Goal: Information Seeking & Learning: Learn about a topic

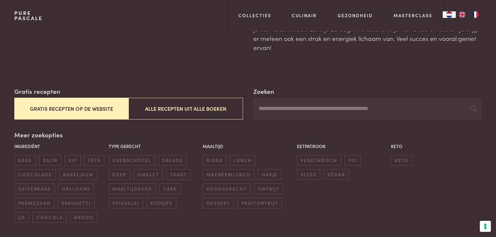
scroll to position [65, 0]
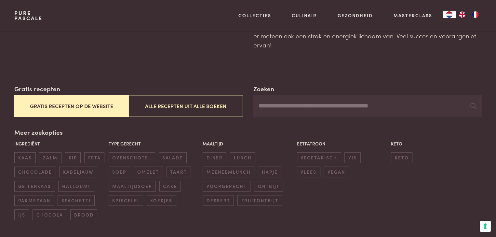
click at [77, 107] on button "Gratis recepten op de website" at bounding box center [71, 106] width 114 height 22
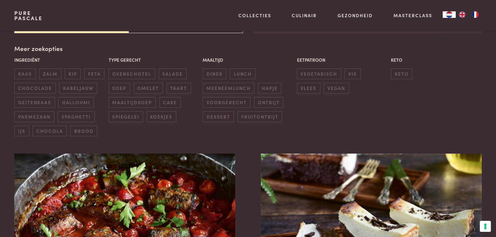
scroll to position [149, 0]
click at [139, 71] on span "ovenschotel" at bounding box center [132, 73] width 47 height 11
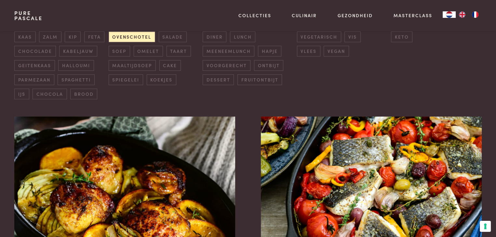
scroll to position [279, 0]
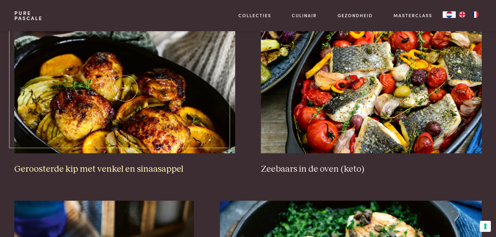
click at [148, 167] on h3 "Geroosterde kip met venkel en sinaasappel" at bounding box center [124, 169] width 221 height 11
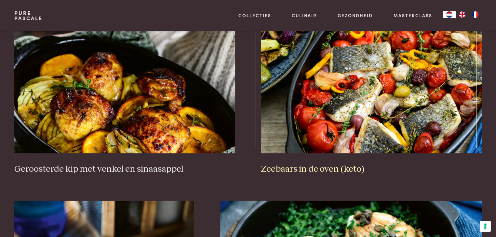
click at [343, 107] on img at bounding box center [371, 88] width 221 height 130
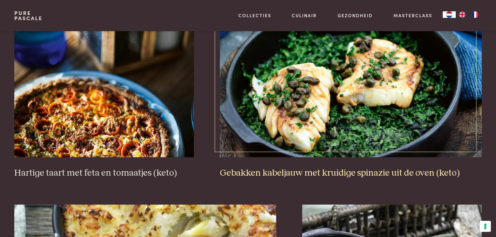
scroll to position [442, 0]
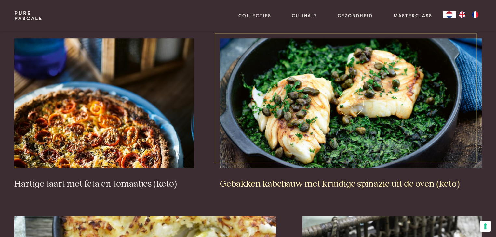
click at [295, 114] on img at bounding box center [351, 103] width 262 height 130
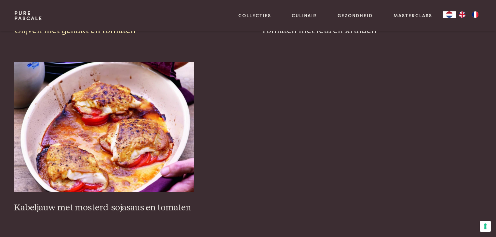
scroll to position [963, 0]
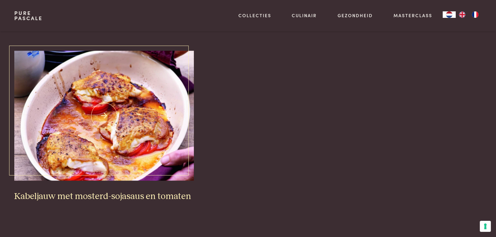
click at [123, 195] on h3 "Kabeljauw met mosterd-sojasaus en tomaten" at bounding box center [104, 196] width 180 height 11
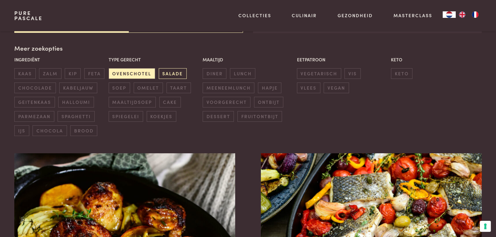
click at [164, 75] on span "salade" at bounding box center [173, 73] width 28 height 11
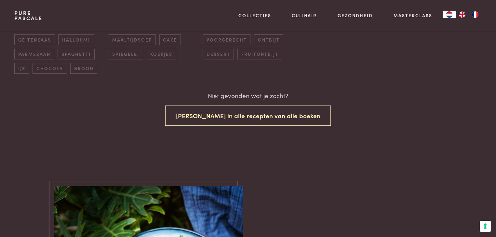
scroll to position [137, 0]
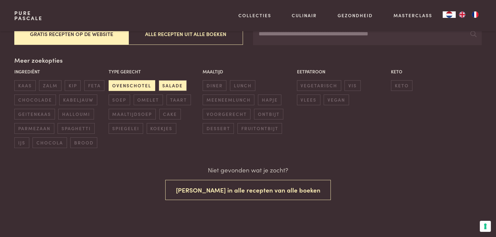
click at [114, 83] on span "ovenschotel" at bounding box center [132, 85] width 47 height 11
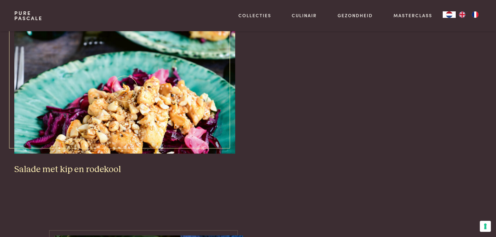
scroll to position [279, 0]
click at [144, 125] on img at bounding box center [124, 88] width 221 height 130
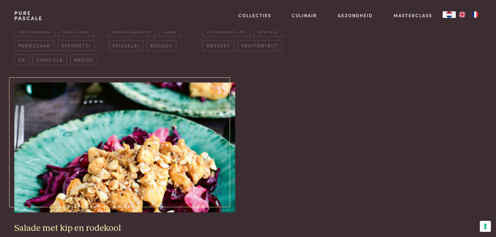
scroll to position [149, 0]
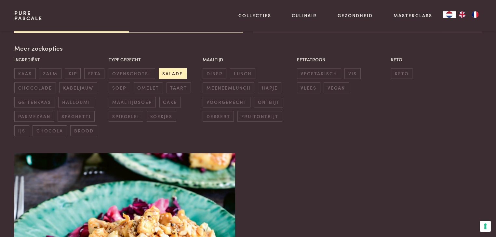
click at [168, 72] on span "salade" at bounding box center [173, 73] width 28 height 11
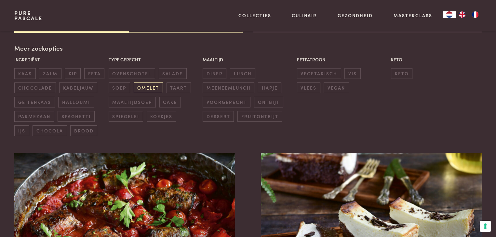
click at [148, 86] on span "omelet" at bounding box center [148, 88] width 29 height 11
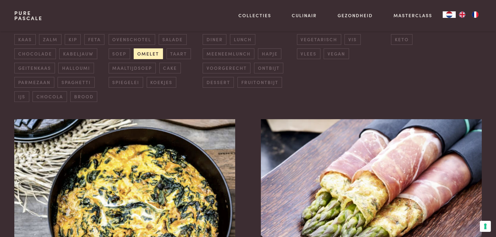
scroll to position [182, 0]
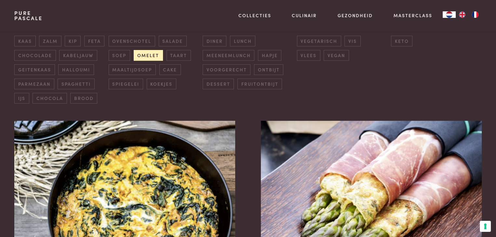
click at [146, 55] on span "omelet" at bounding box center [148, 55] width 29 height 11
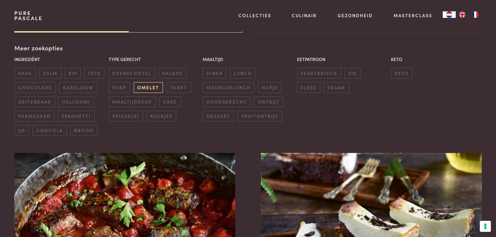
scroll to position [149, 0]
click at [217, 72] on span "diner" at bounding box center [215, 73] width 24 height 11
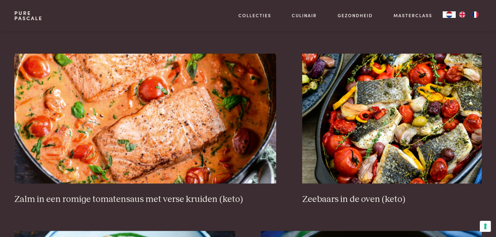
scroll to position [605, 0]
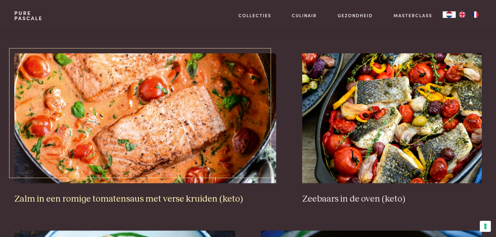
click at [156, 123] on img at bounding box center [145, 118] width 262 height 130
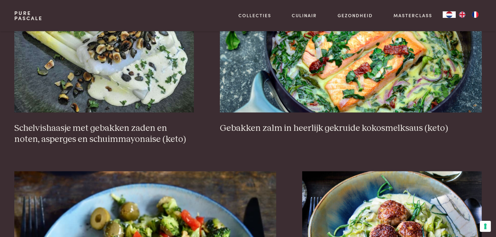
scroll to position [1028, 0]
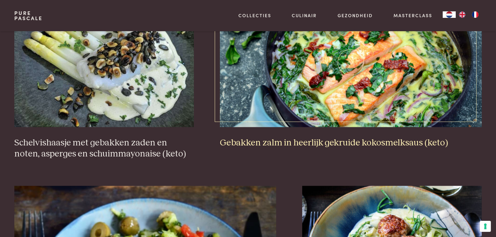
click at [321, 94] on img at bounding box center [351, 62] width 262 height 130
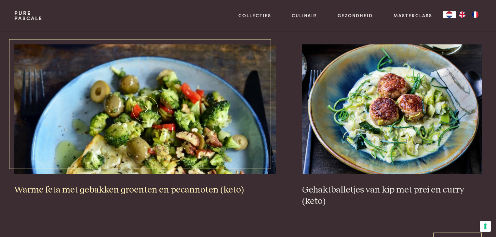
scroll to position [1190, 0]
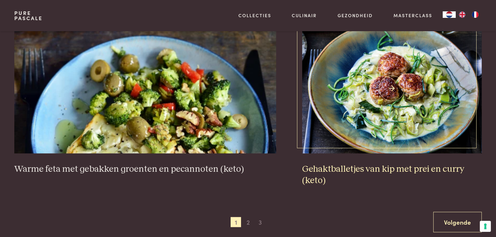
click at [374, 103] on img at bounding box center [392, 88] width 180 height 130
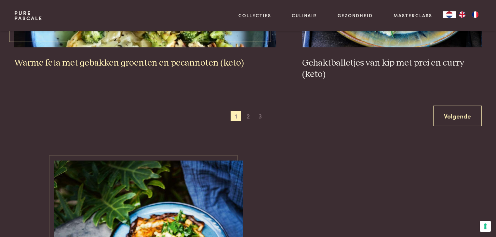
scroll to position [1320, 0]
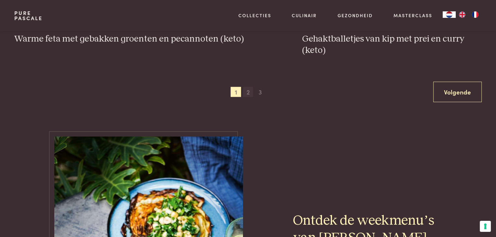
click at [249, 91] on span "2" at bounding box center [248, 92] width 10 height 10
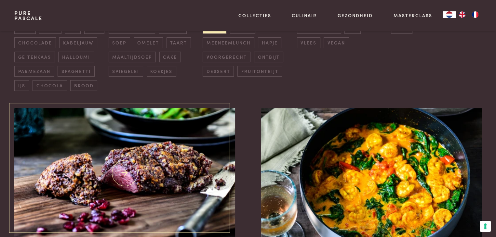
scroll to position [247, 0]
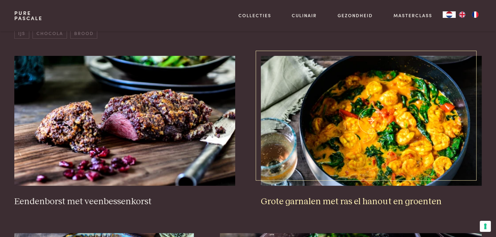
click at [318, 160] on img at bounding box center [371, 121] width 221 height 130
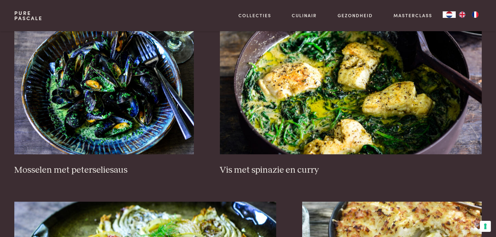
scroll to position [442, 0]
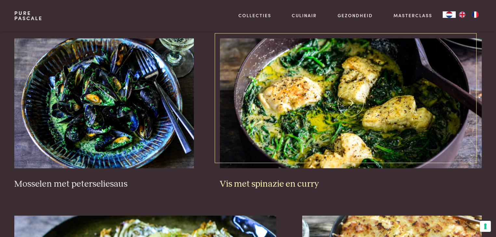
click at [307, 108] on img at bounding box center [351, 103] width 262 height 130
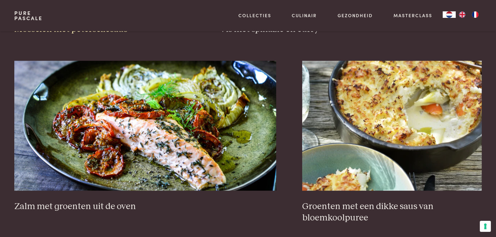
scroll to position [637, 0]
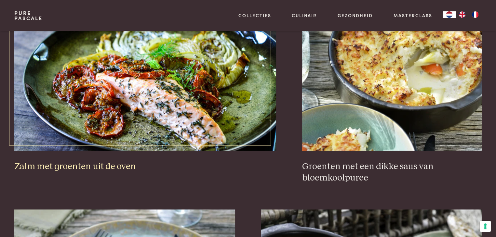
click at [154, 94] on img at bounding box center [145, 86] width 262 height 130
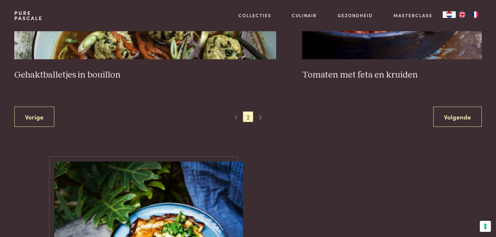
scroll to position [1353, 0]
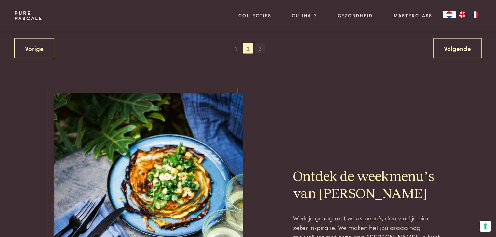
click at [259, 47] on span "3" at bounding box center [260, 48] width 10 height 10
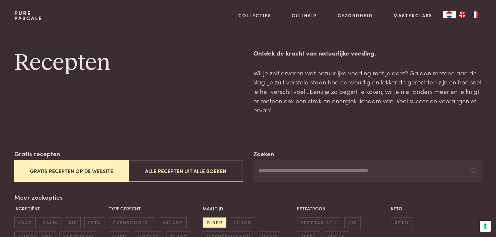
scroll to position [442, 0]
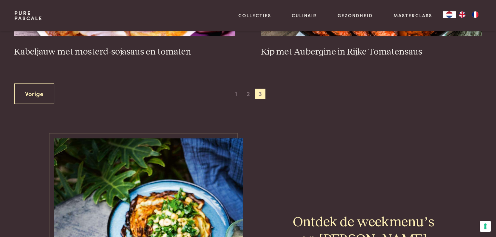
scroll to position [149, 0]
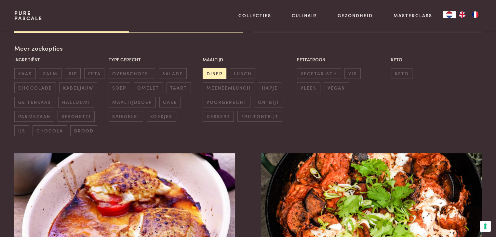
click at [213, 73] on span "diner" at bounding box center [215, 73] width 24 height 11
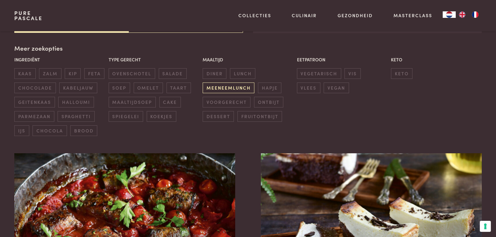
click at [213, 85] on span "meeneemlunch" at bounding box center [229, 88] width 52 height 11
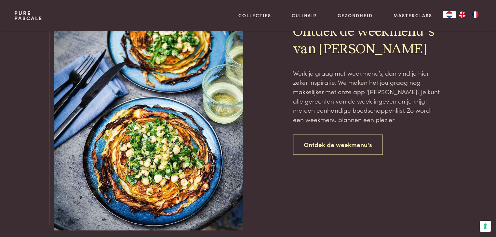
scroll to position [1320, 0]
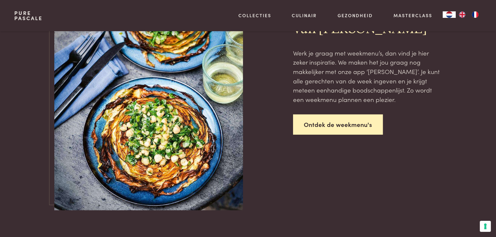
click at [345, 124] on link "Ontdek de weekmenu's" at bounding box center [338, 125] width 90 height 20
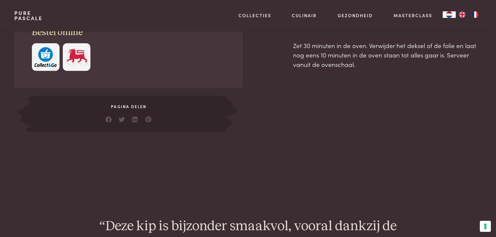
scroll to position [163, 0]
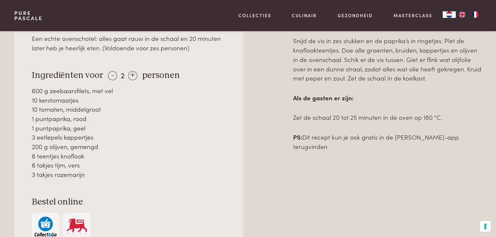
scroll to position [325, 0]
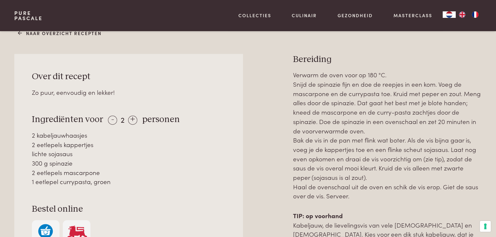
scroll to position [293, 0]
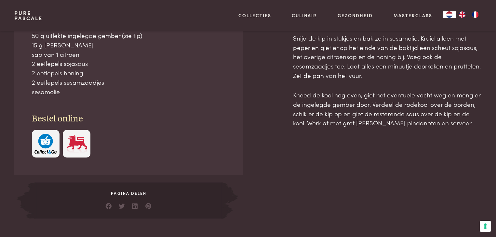
scroll to position [228, 0]
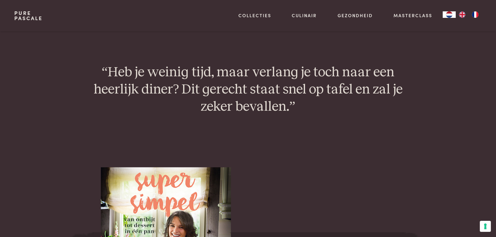
scroll to position [683, 0]
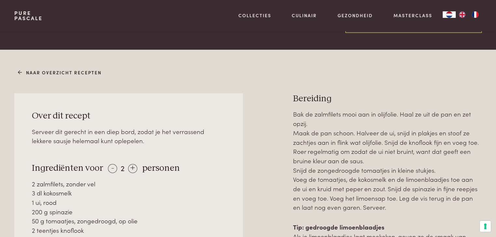
scroll to position [228, 0]
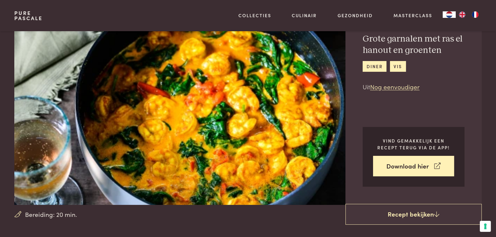
scroll to position [33, 0]
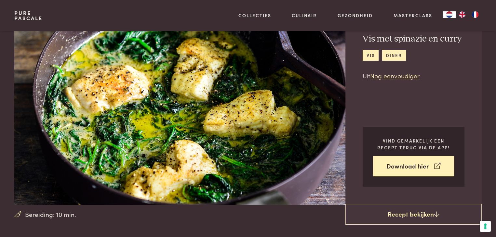
scroll to position [33, 0]
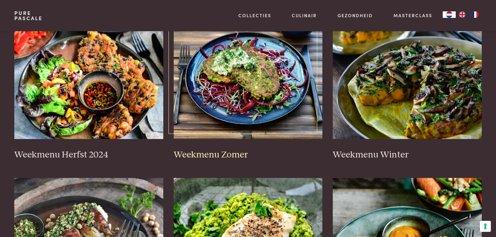
scroll to position [163, 0]
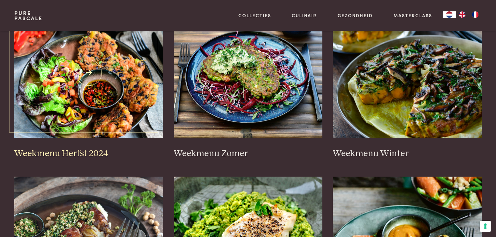
click at [94, 148] on link "Weekmenu Herfst 2024" at bounding box center [88, 84] width 149 height 152
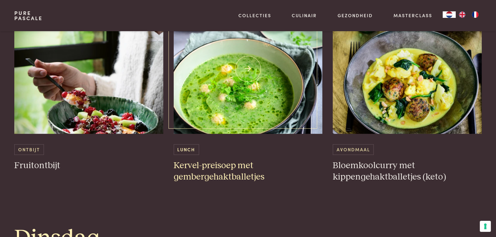
scroll to position [423, 0]
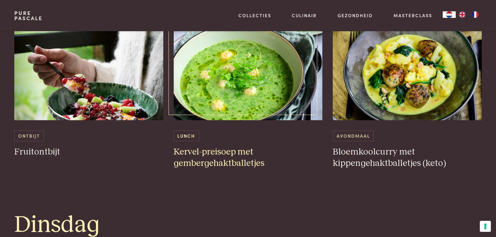
click at [223, 162] on h3 "Kervel-preisoep met gembergehaktballetjes" at bounding box center [248, 158] width 149 height 22
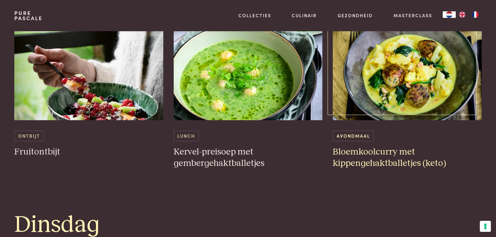
click at [381, 164] on h3 "Bloemkoolcurry met kippengehaktballetjes (keto)" at bounding box center [407, 158] width 149 height 22
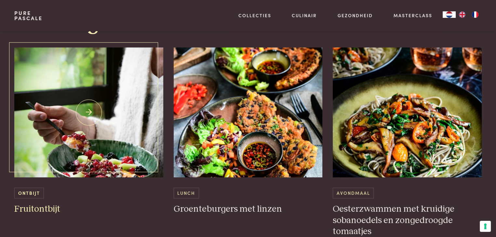
scroll to position [651, 0]
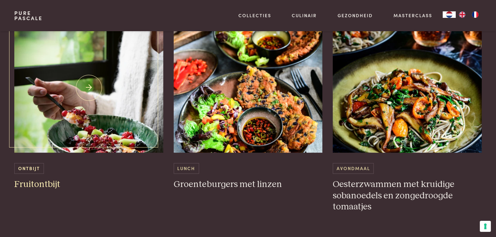
click at [39, 183] on h3 "Fruitontbijt" at bounding box center [88, 184] width 149 height 11
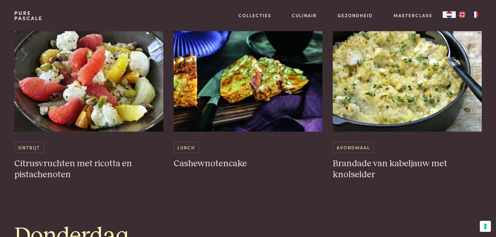
scroll to position [943, 0]
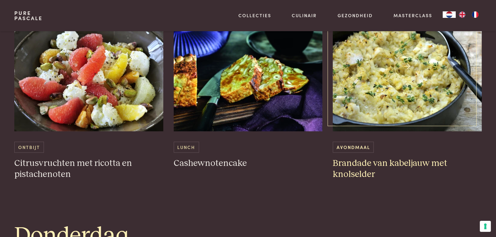
click at [356, 169] on h3 "Brandade van kabeljauw met knolselder" at bounding box center [407, 169] width 149 height 22
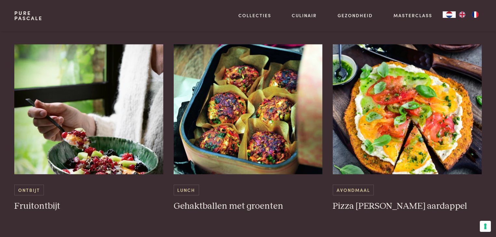
scroll to position [1431, 0]
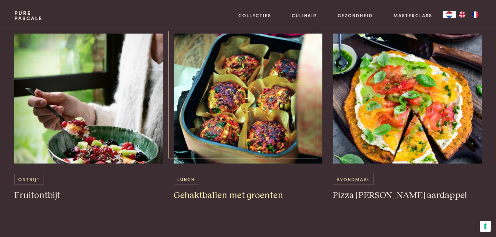
click at [225, 195] on h3 "Gehaktballen met groenten" at bounding box center [248, 195] width 149 height 11
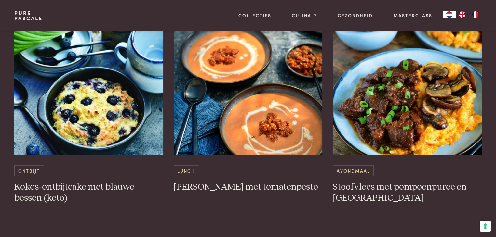
scroll to position [1692, 0]
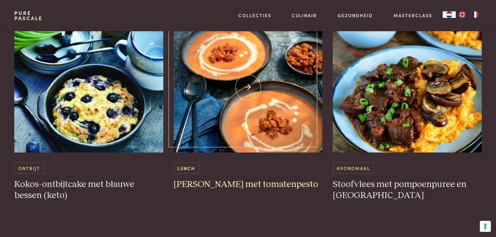
click at [214, 186] on h3 "Rijke tomatensoep met tomatenpesto" at bounding box center [248, 184] width 149 height 11
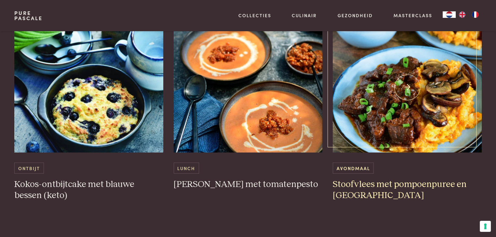
click at [409, 125] on img at bounding box center [407, 88] width 149 height 130
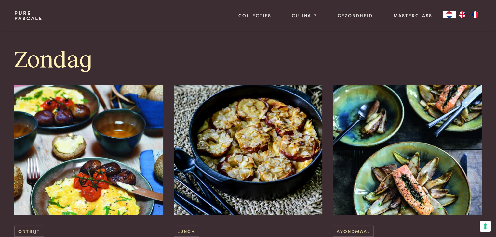
scroll to position [1952, 0]
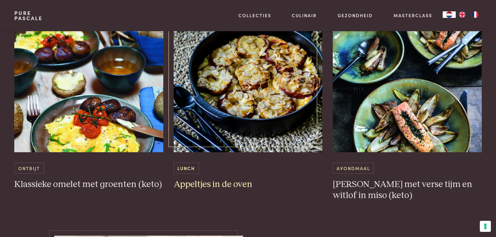
click at [229, 84] on img at bounding box center [248, 87] width 149 height 130
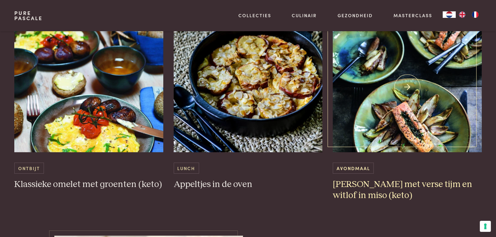
click at [382, 172] on div "Avondmaal" at bounding box center [407, 168] width 149 height 11
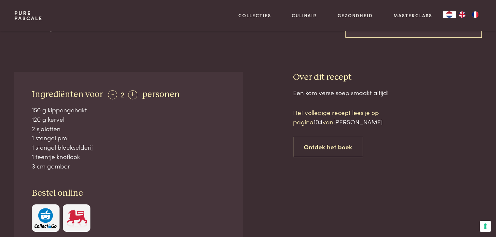
scroll to position [228, 0]
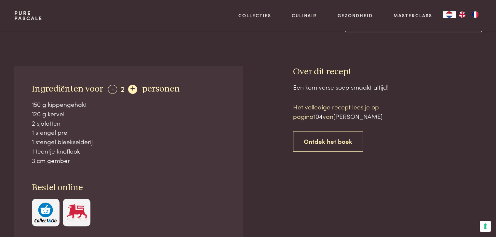
click at [130, 87] on div "+" at bounding box center [132, 89] width 9 height 9
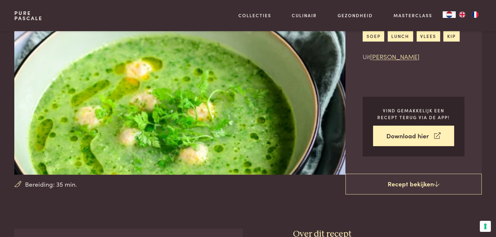
scroll to position [0, 0]
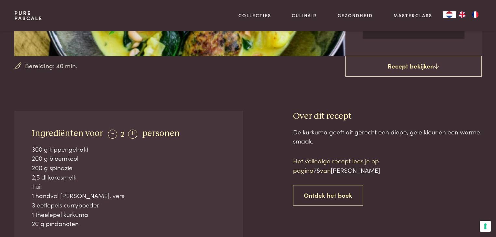
scroll to position [195, 0]
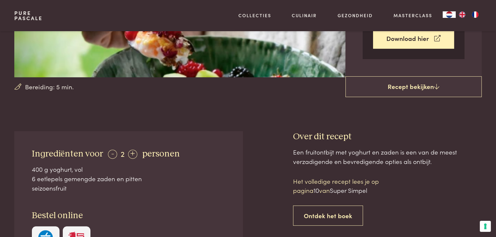
scroll to position [195, 0]
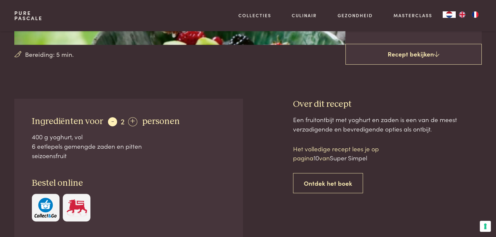
click at [113, 122] on div "-" at bounding box center [112, 121] width 9 height 9
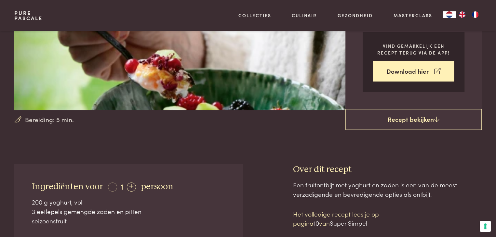
scroll to position [130, 0]
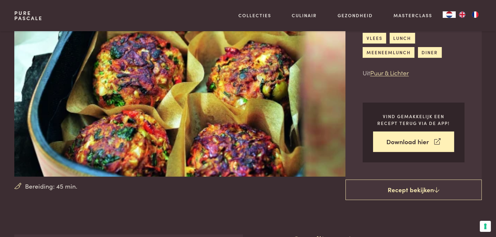
scroll to position [33, 0]
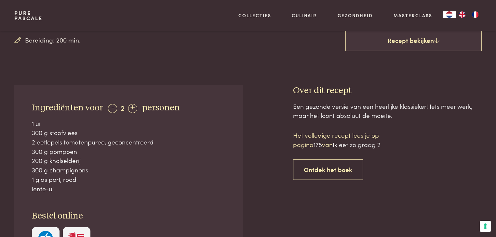
scroll to position [228, 0]
